Goal: Information Seeking & Learning: Find specific fact

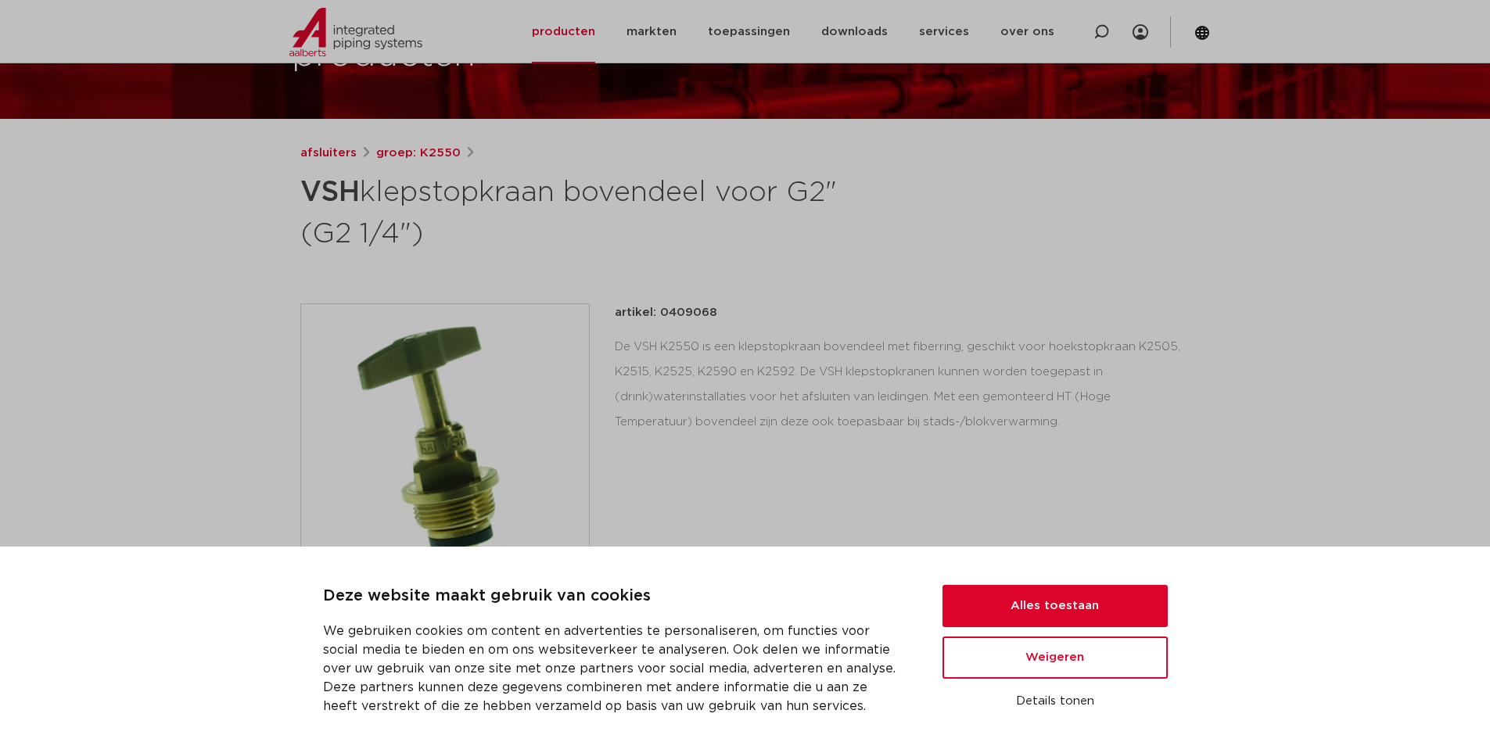
scroll to position [156, 0]
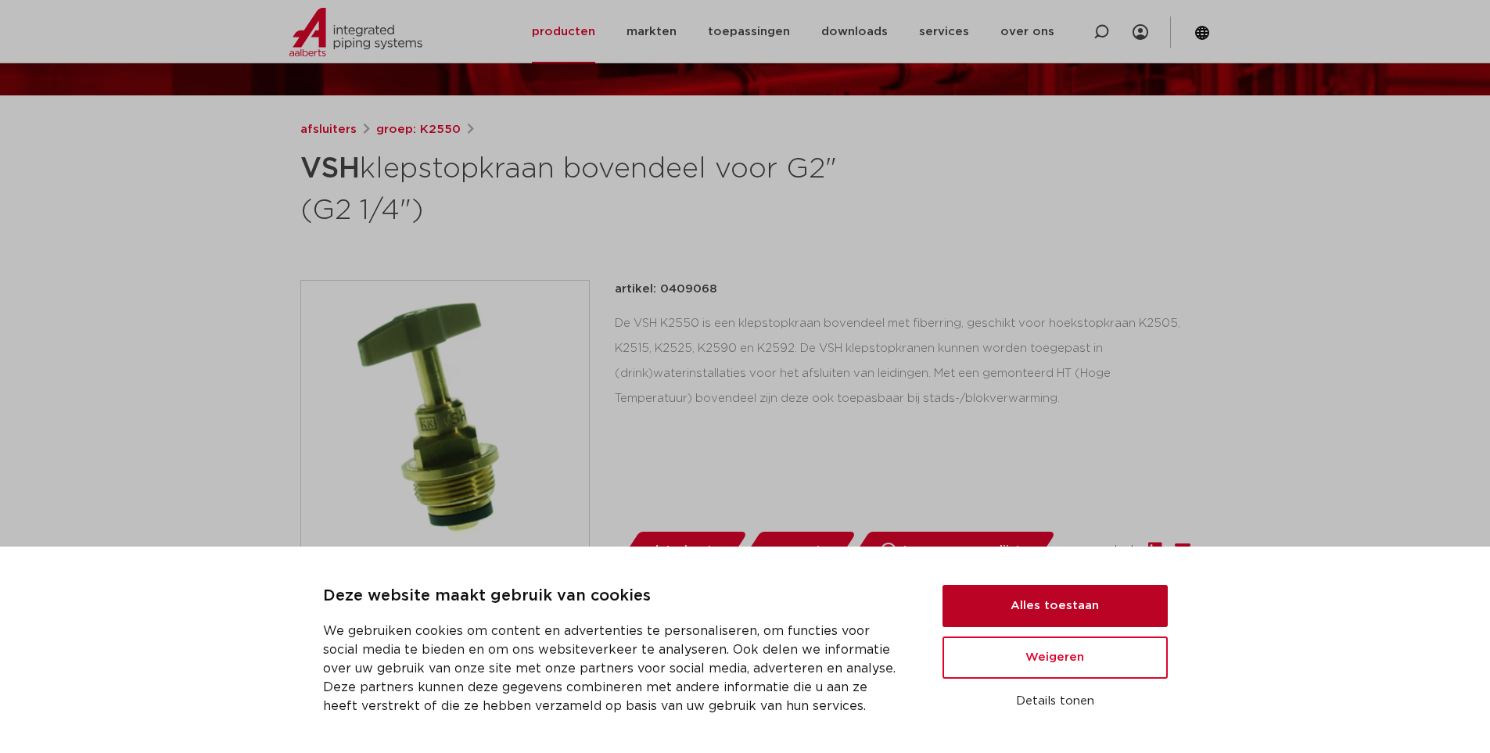
click at [1043, 601] on button "Alles toestaan" at bounding box center [1054, 606] width 225 height 42
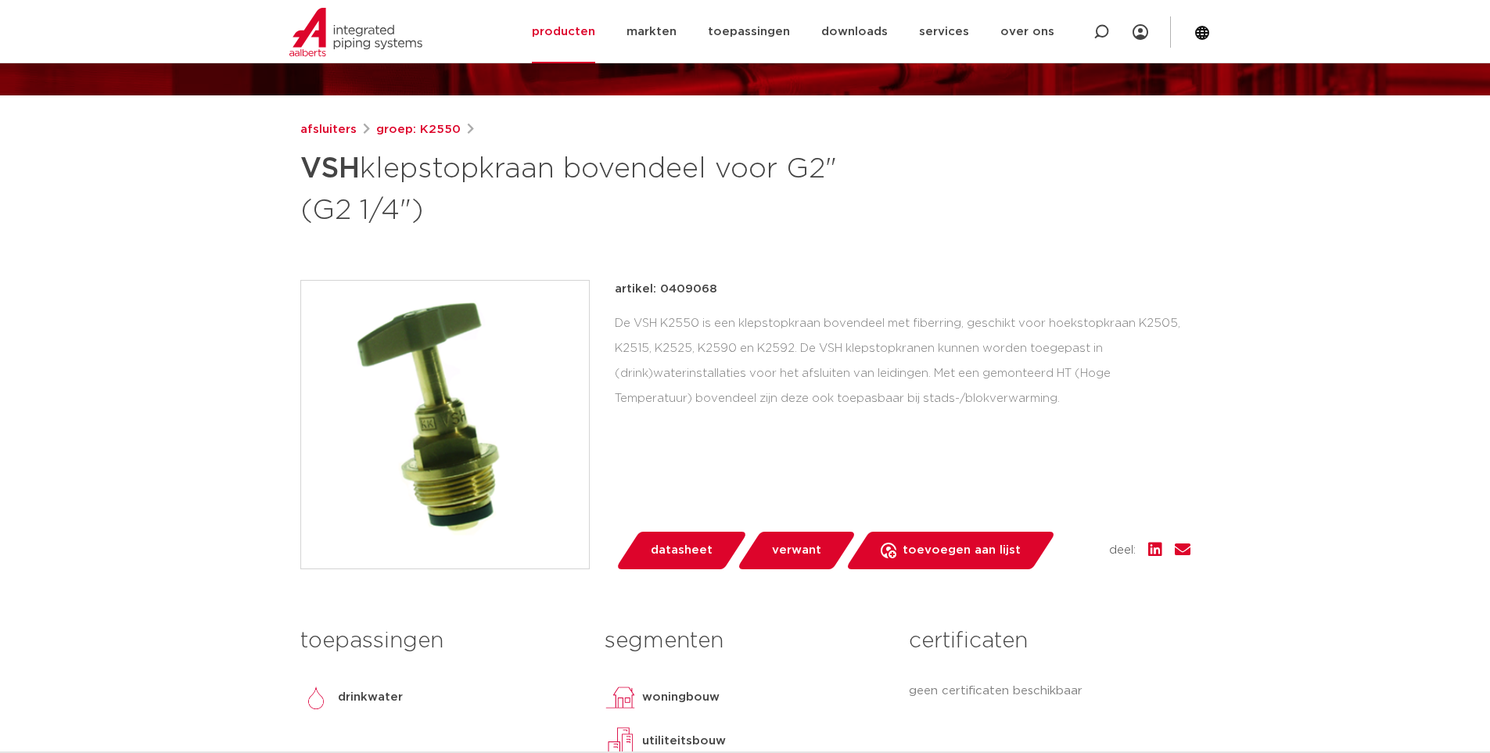
scroll to position [0, 0]
click at [794, 546] on span "verwant" at bounding box center [796, 550] width 49 height 25
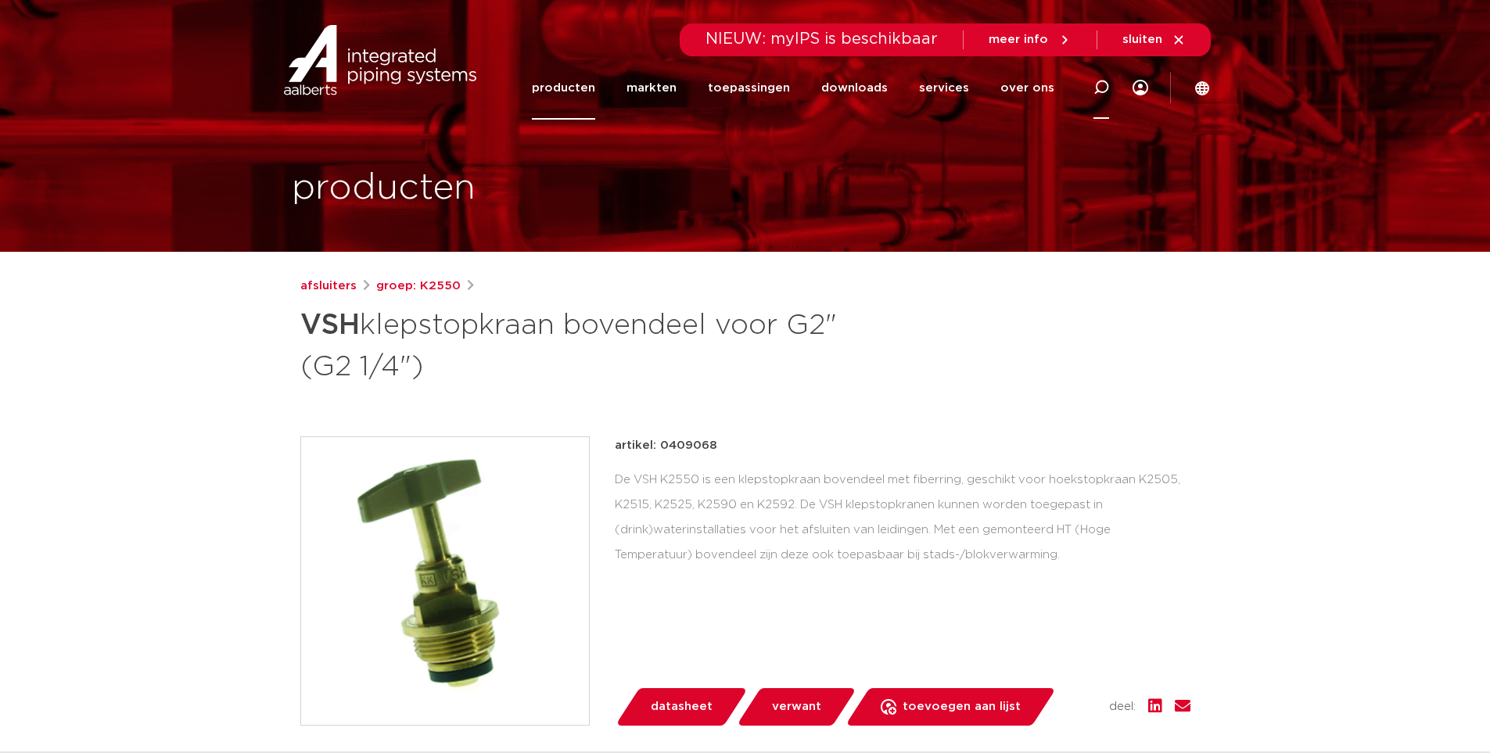
click at [1100, 84] on icon at bounding box center [1101, 88] width 16 height 16
type input "bovendeel"
click button "Zoeken" at bounding box center [0, 0] width 0 height 0
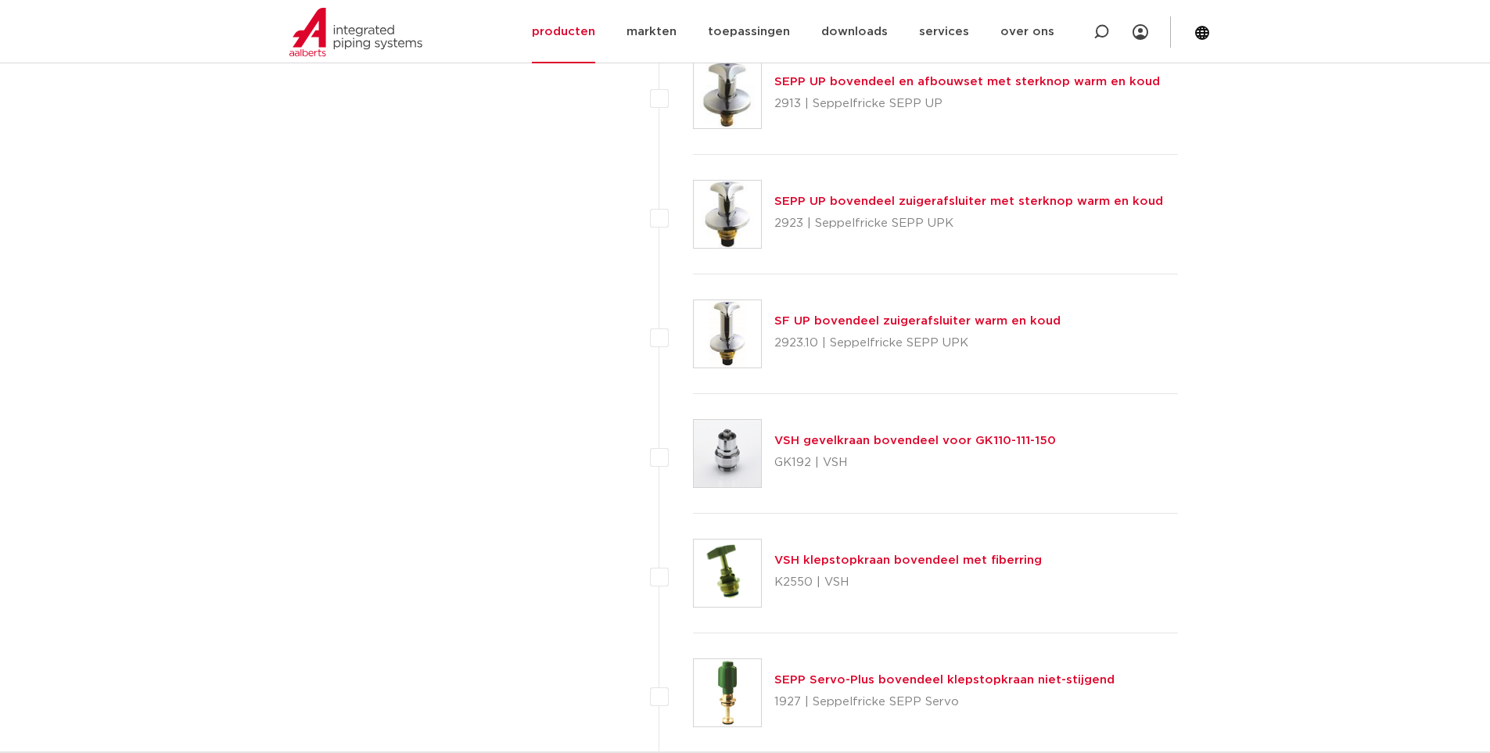
scroll to position [1653, 0]
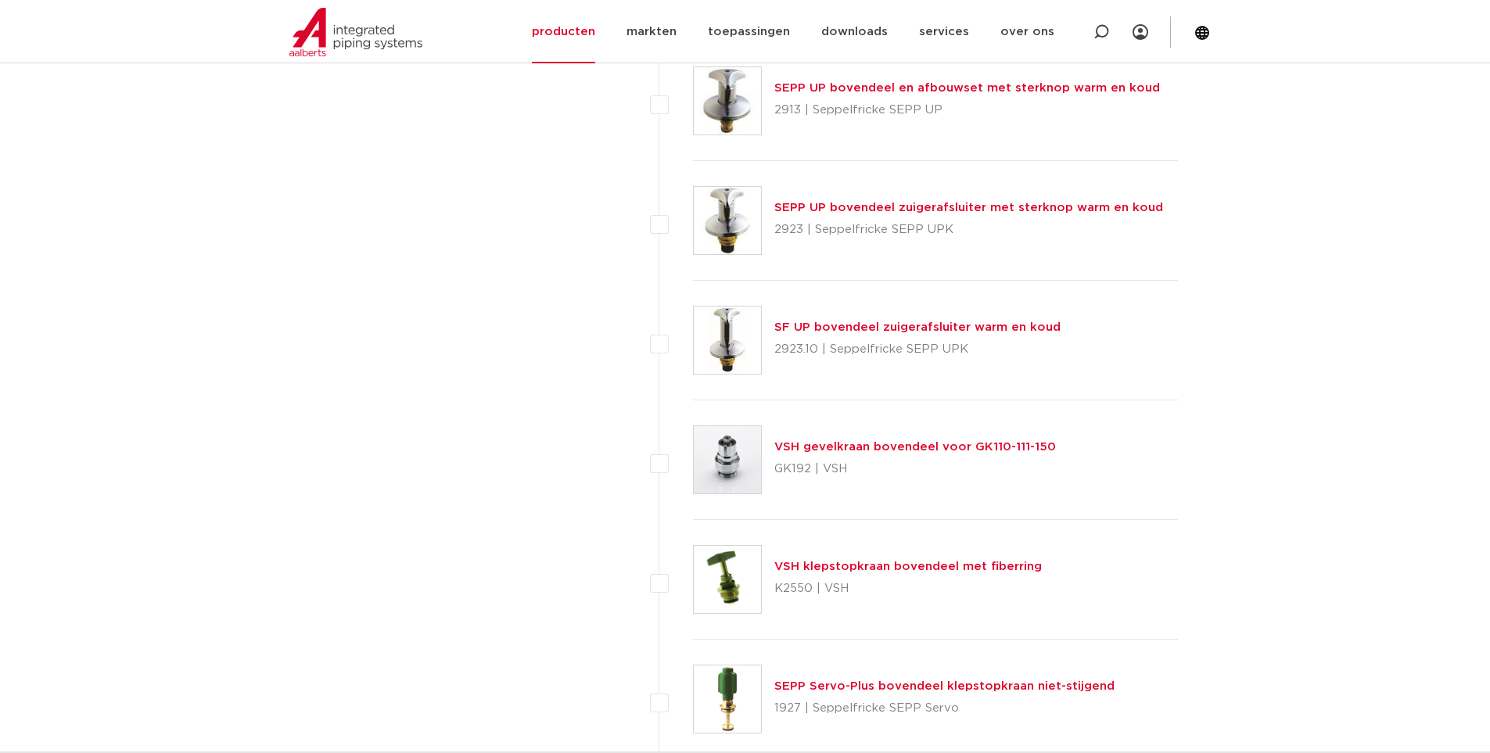
click at [895, 565] on link "VSH klepstopkraan bovendeel met fiberring" at bounding box center [907, 567] width 267 height 12
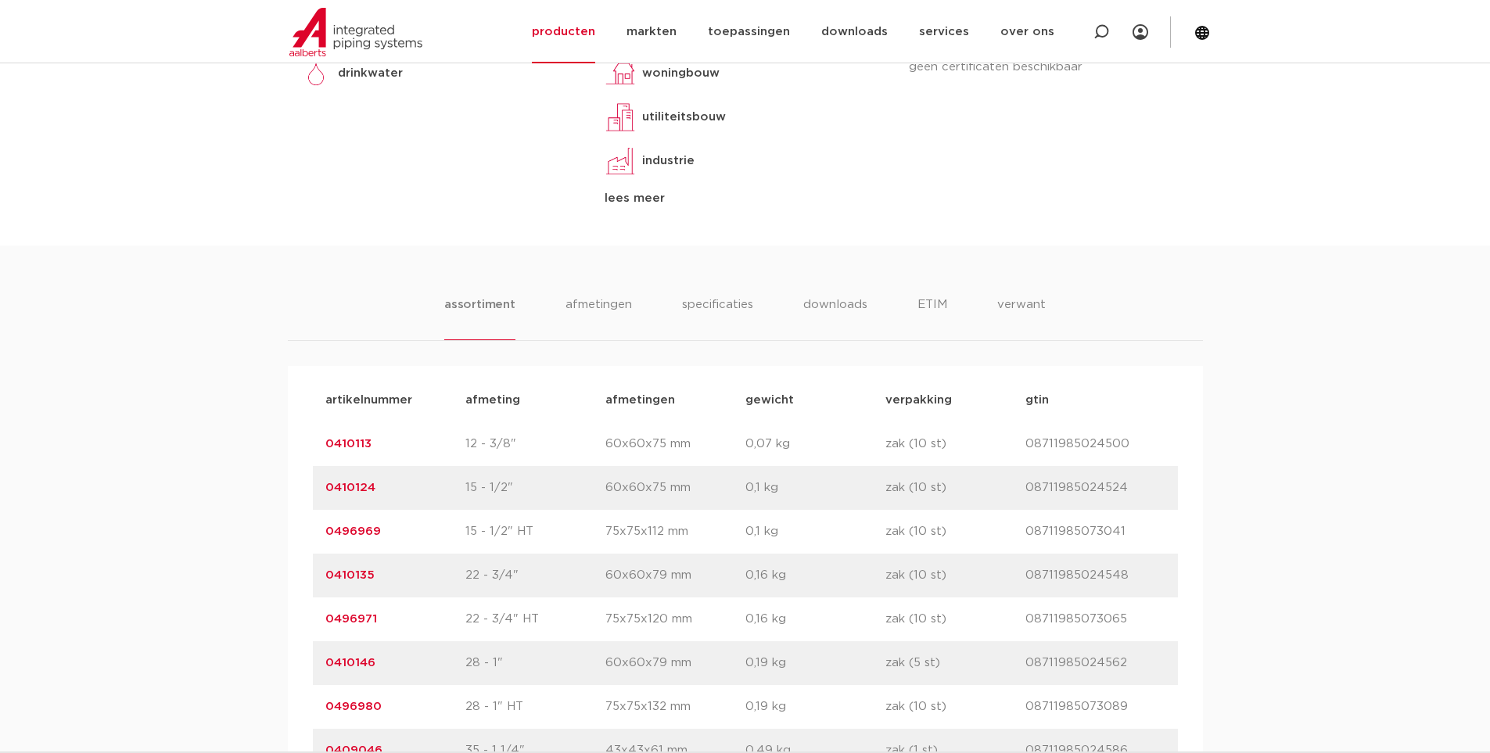
scroll to position [860, 0]
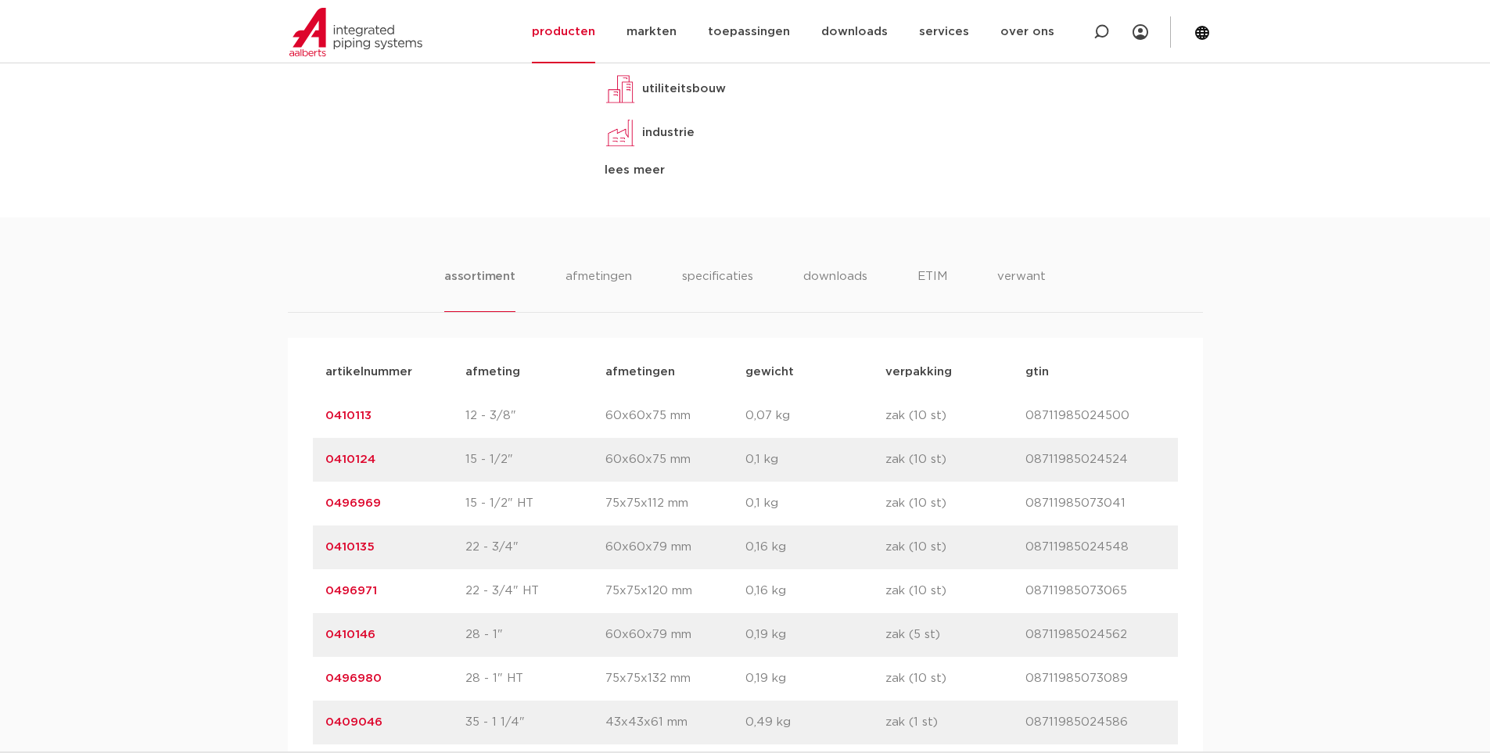
drag, startPoint x: 468, startPoint y: 412, endPoint x: 536, endPoint y: 415, distance: 67.3
click at [536, 415] on p "12 - 3/8"" at bounding box center [535, 416] width 140 height 19
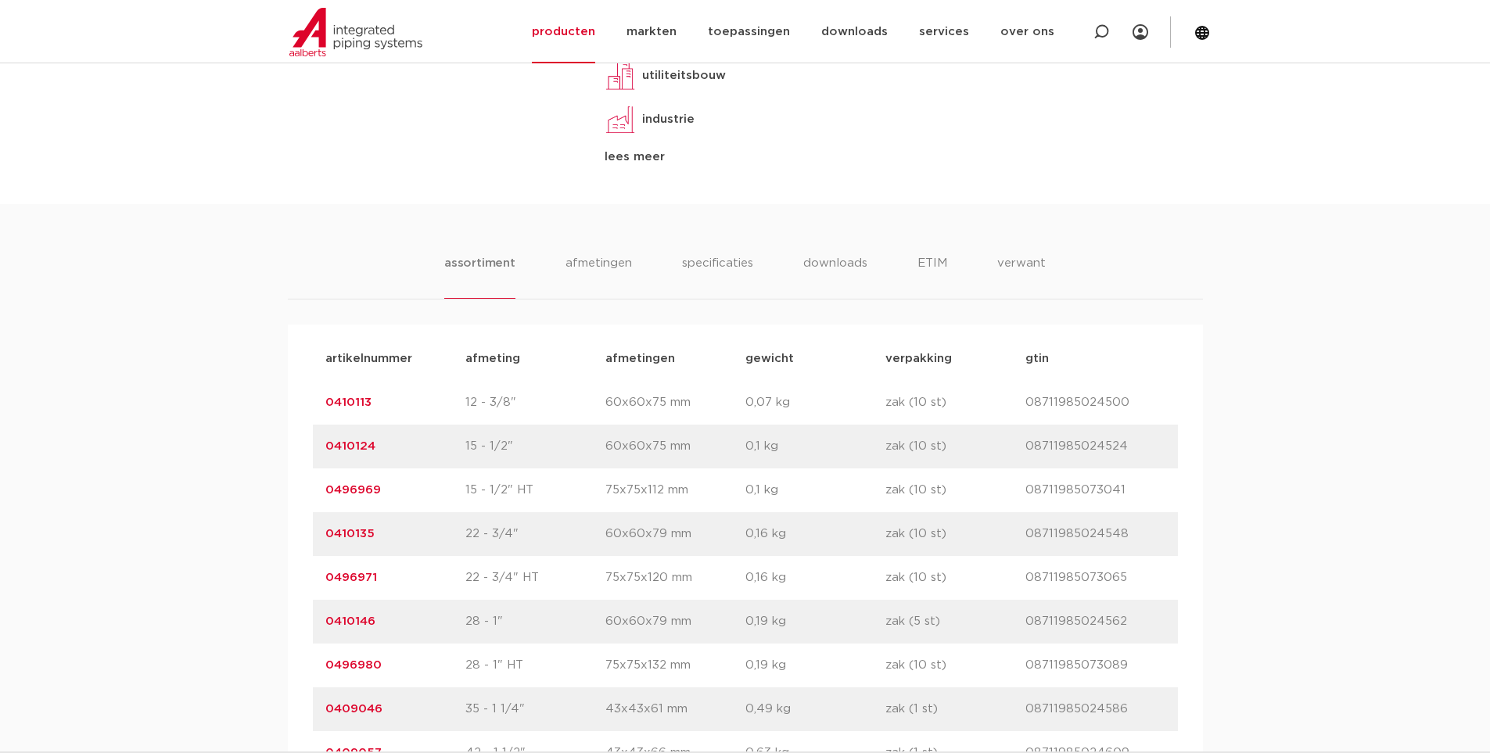
scroll to position [1095, 0]
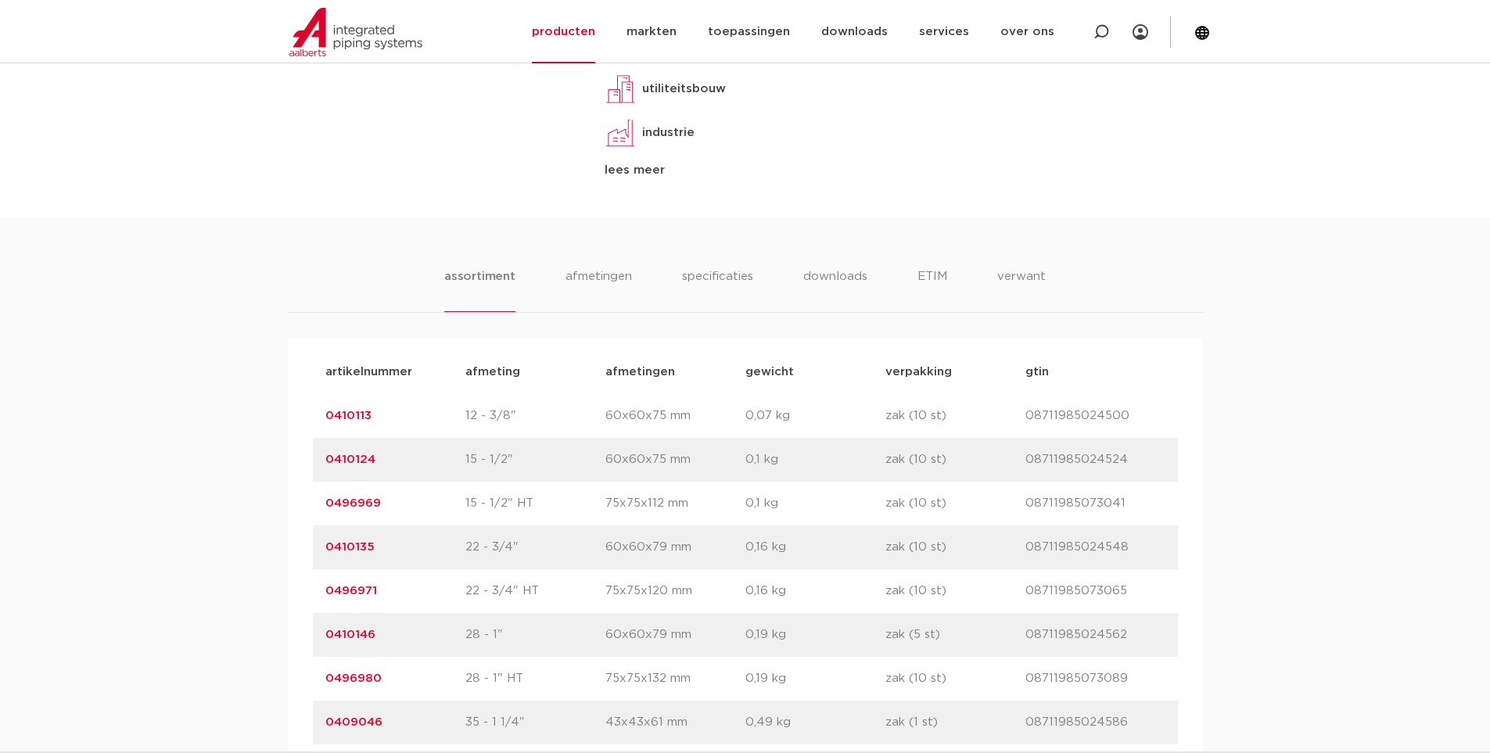
click at [169, 459] on div "assortiment [GEOGRAPHIC_DATA] specificaties downloads ETIM verwant assortiment …" at bounding box center [745, 530] width 1490 height 627
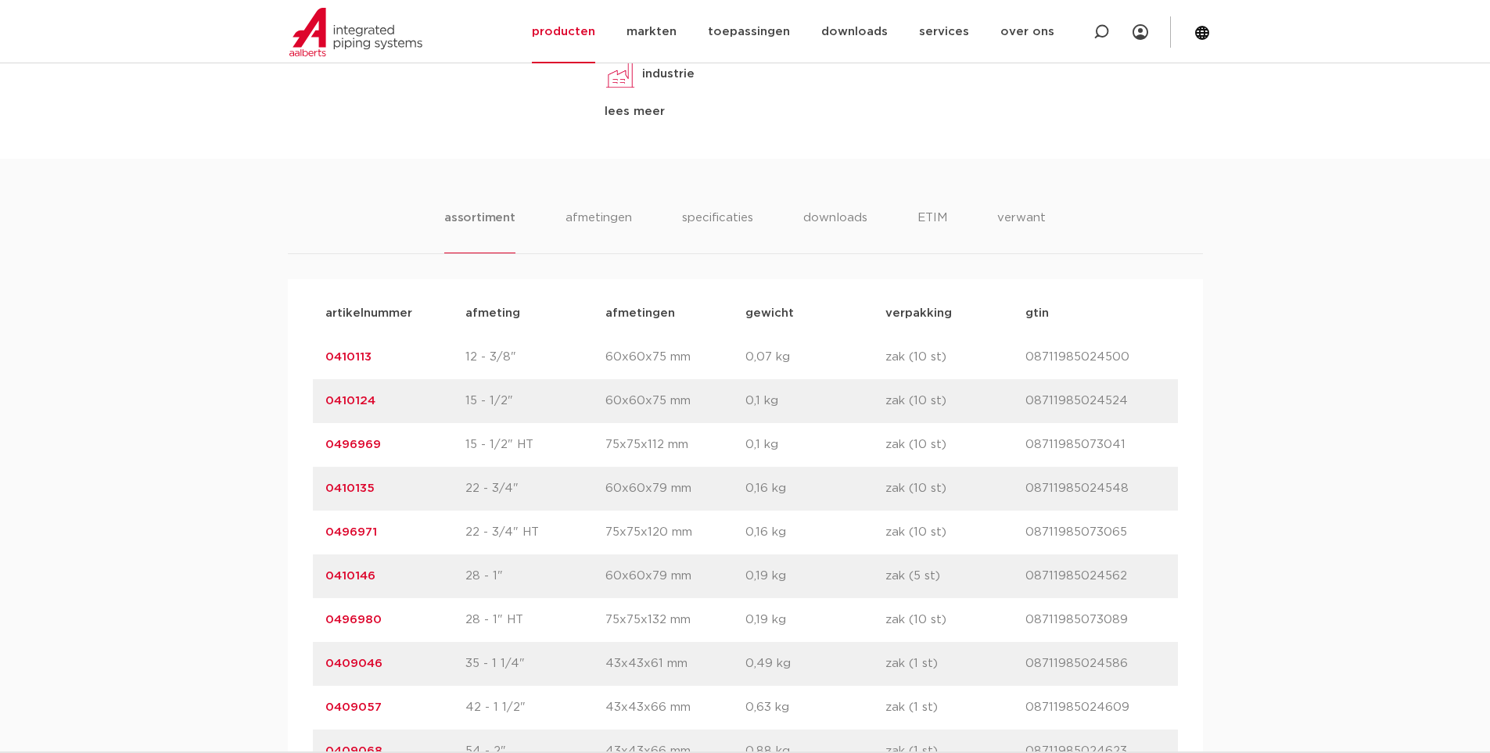
scroll to position [1017, 0]
